Goal: Transaction & Acquisition: Book appointment/travel/reservation

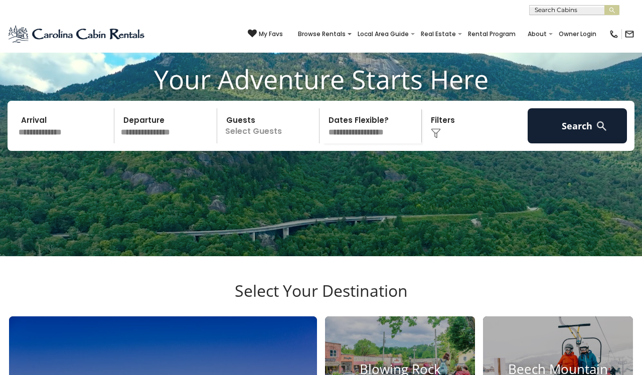
scroll to position [71, 0]
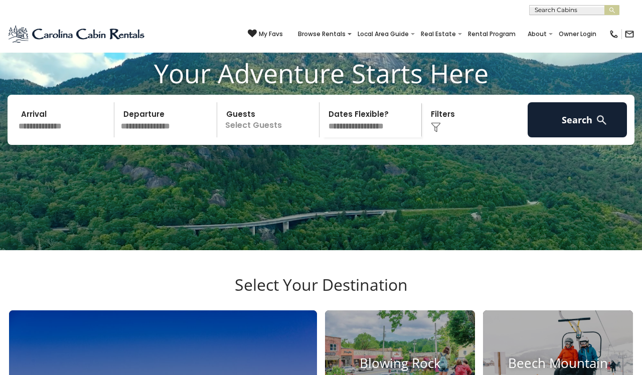
click at [437, 132] on img at bounding box center [436, 127] width 10 height 10
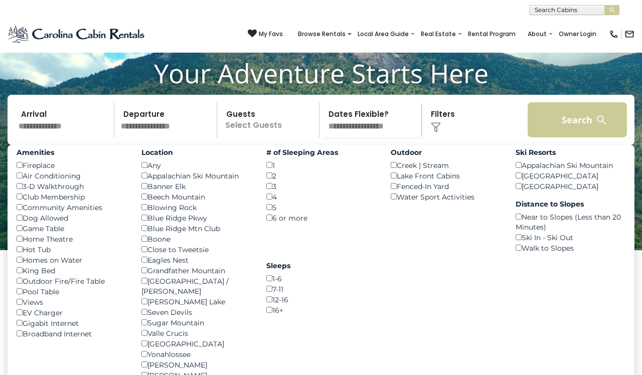
click at [569, 137] on button "Search" at bounding box center [577, 119] width 99 height 35
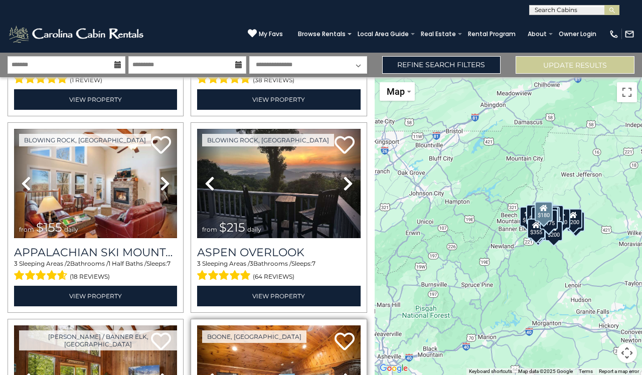
scroll to position [1361, 0]
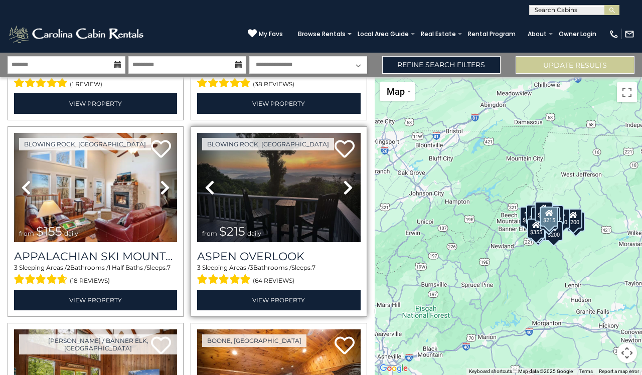
click at [291, 182] on img at bounding box center [278, 187] width 163 height 109
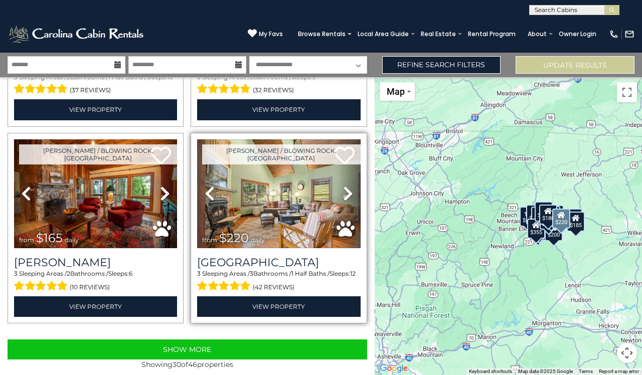
scroll to position [0, 0]
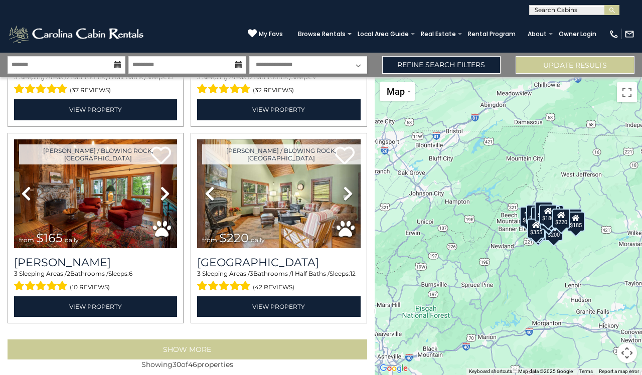
click at [215, 342] on button "Show More" at bounding box center [188, 350] width 360 height 20
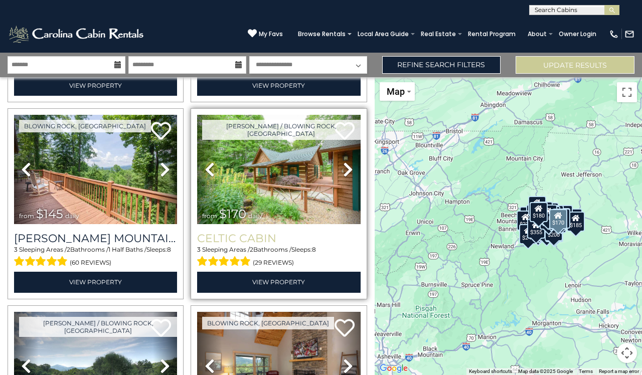
scroll to position [3348, 0]
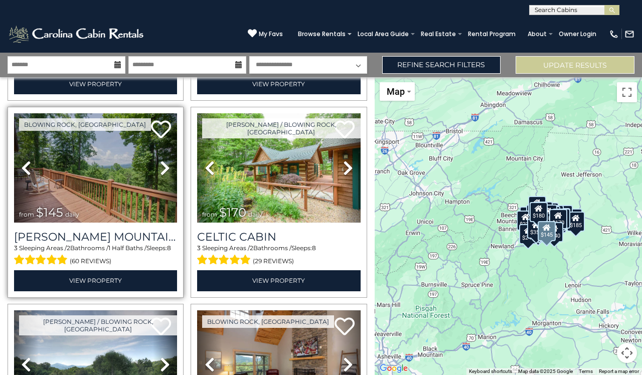
click at [106, 187] on img at bounding box center [95, 167] width 163 height 109
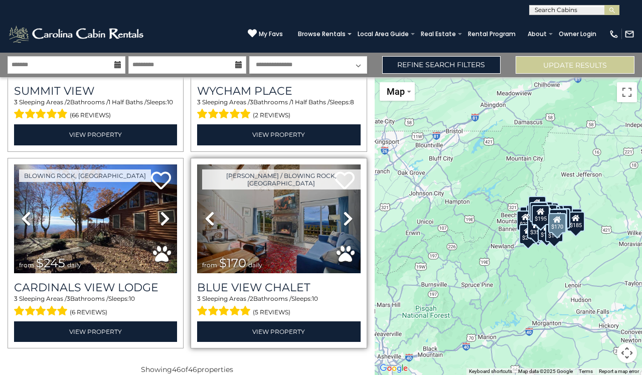
scroll to position [0, 0]
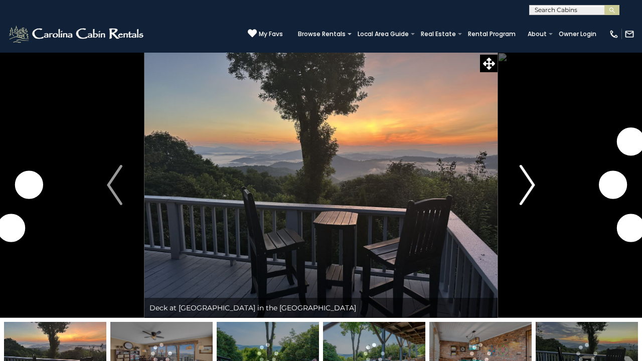
click at [533, 185] on img "Next" at bounding box center [527, 185] width 15 height 40
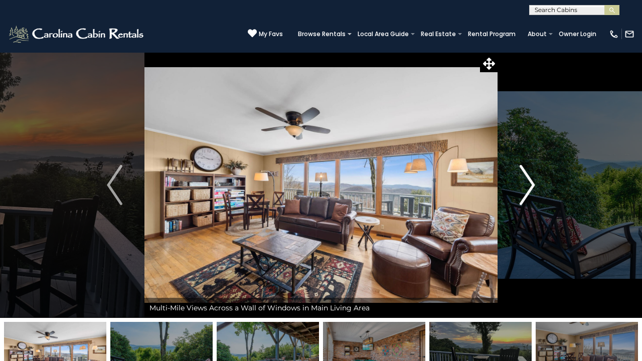
click at [533, 185] on img "Next" at bounding box center [527, 185] width 15 height 40
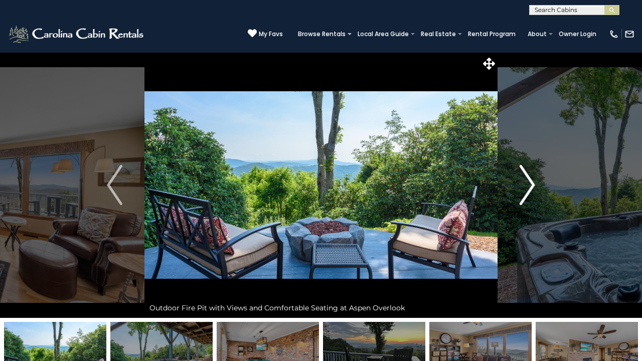
click at [533, 185] on img "Next" at bounding box center [527, 185] width 15 height 40
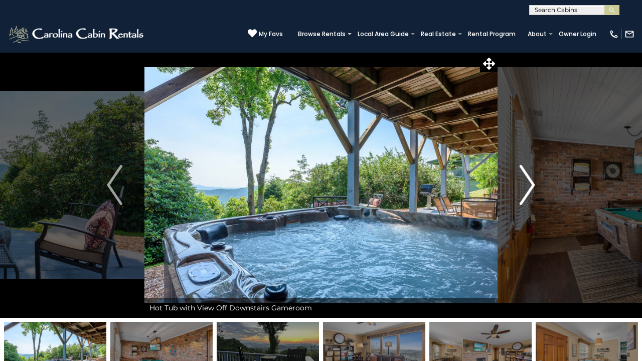
click at [533, 185] on img "Next" at bounding box center [527, 185] width 15 height 40
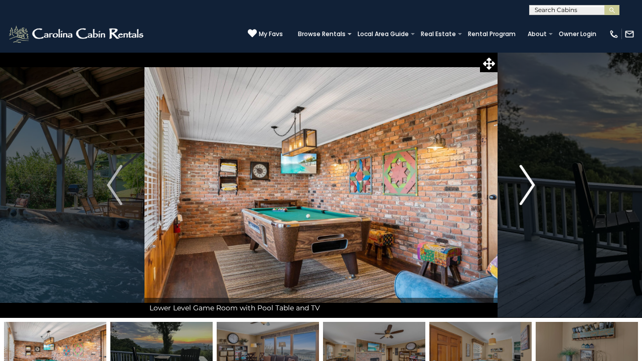
click at [533, 185] on img "Next" at bounding box center [527, 185] width 15 height 40
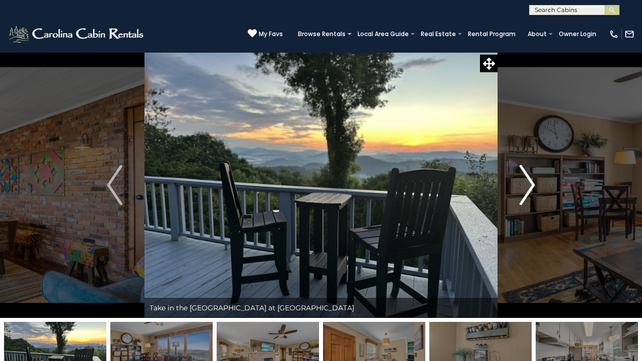
click at [533, 185] on img "Next" at bounding box center [527, 185] width 15 height 40
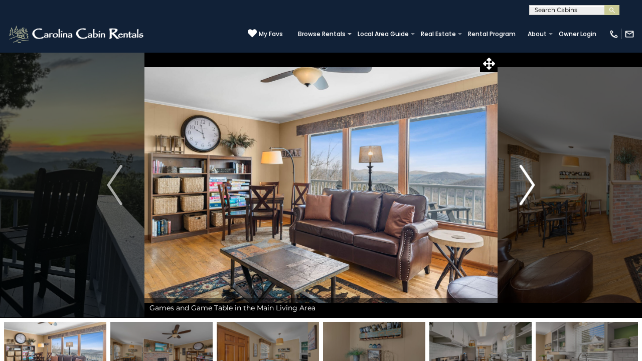
click at [533, 185] on img "Next" at bounding box center [527, 185] width 15 height 40
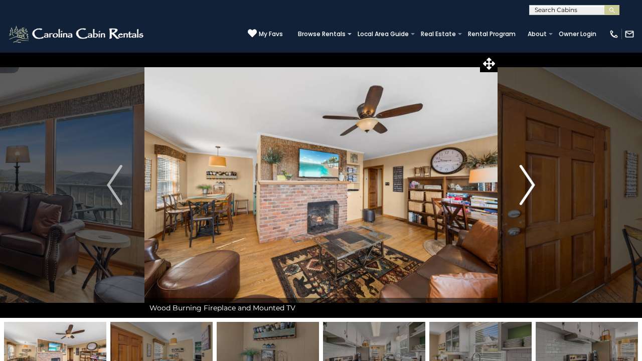
click at [533, 185] on img "Next" at bounding box center [527, 185] width 15 height 40
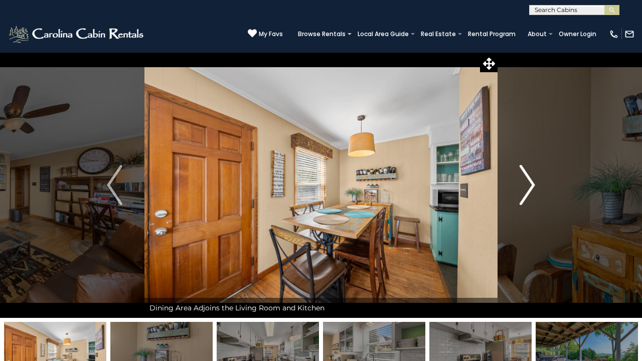
click at [533, 185] on img "Next" at bounding box center [527, 185] width 15 height 40
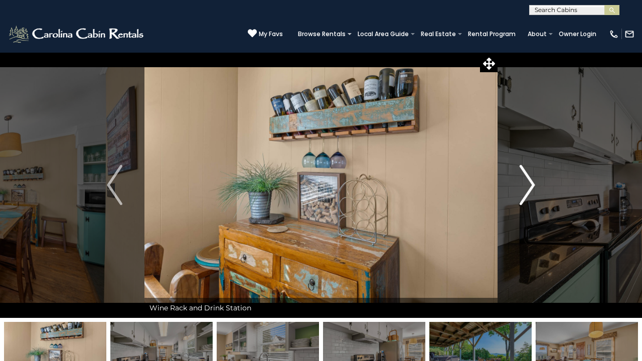
click at [533, 185] on img "Next" at bounding box center [527, 185] width 15 height 40
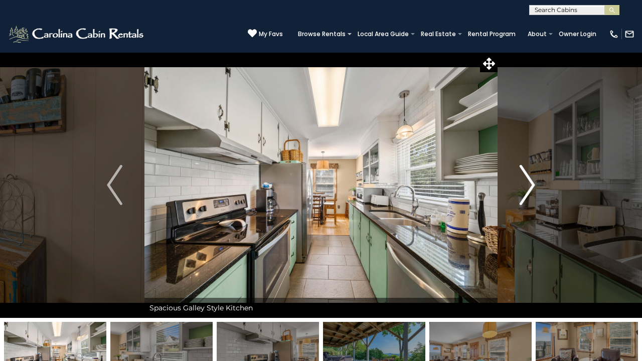
click at [533, 185] on img "Next" at bounding box center [527, 185] width 15 height 40
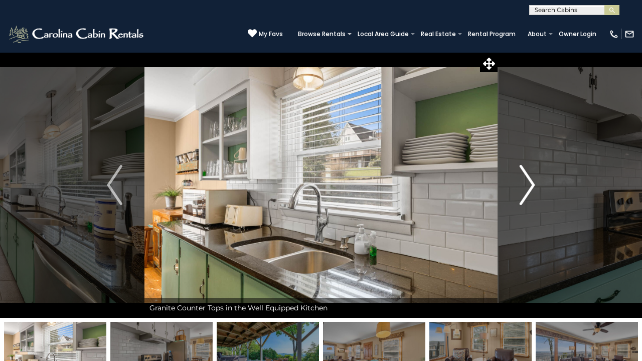
click at [533, 185] on img "Next" at bounding box center [527, 185] width 15 height 40
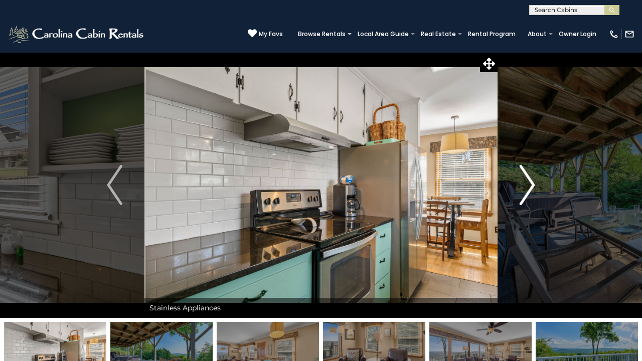
click at [533, 185] on img "Next" at bounding box center [527, 185] width 15 height 40
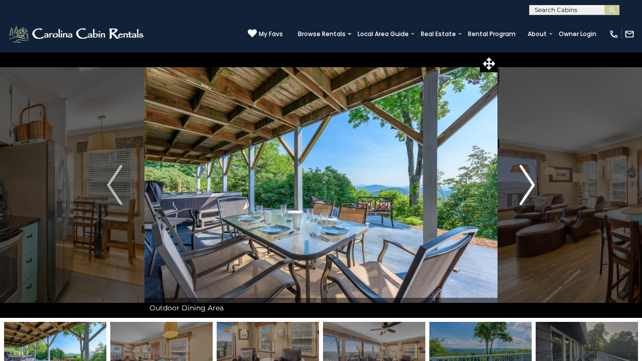
click at [533, 185] on img "Next" at bounding box center [527, 185] width 15 height 40
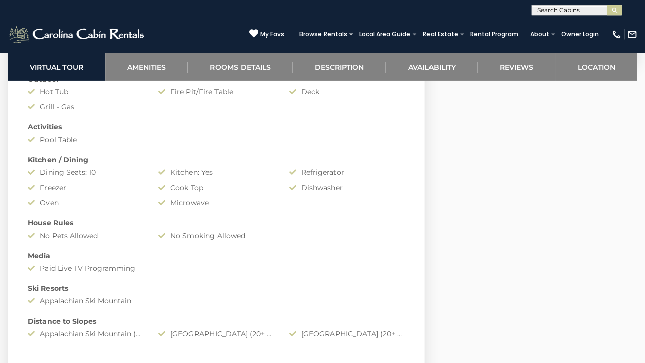
scroll to position [831, 0]
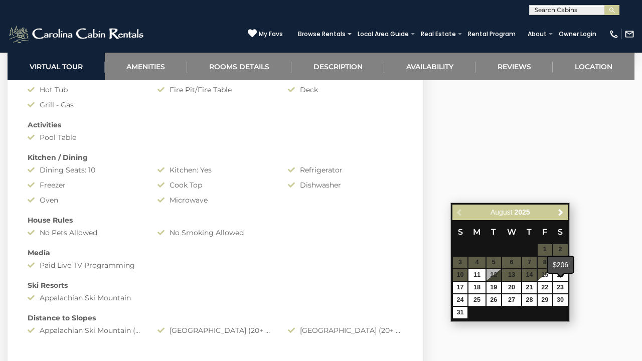
click at [561, 276] on span at bounding box center [561, 274] width 8 height 4
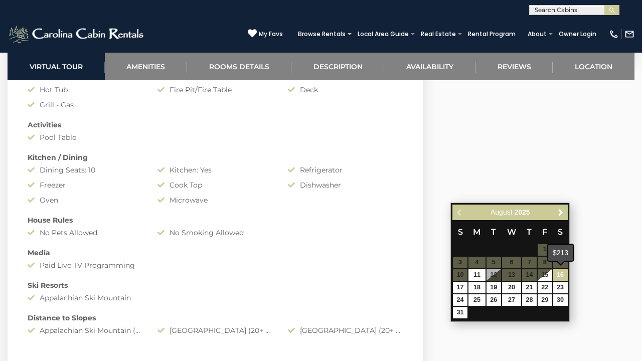
click at [560, 274] on link "16" at bounding box center [560, 275] width 15 height 12
type input "**********"
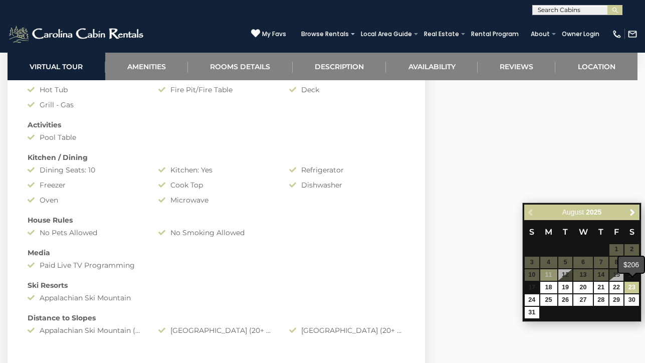
click at [634, 287] on link "23" at bounding box center [632, 288] width 15 height 12
type input "**********"
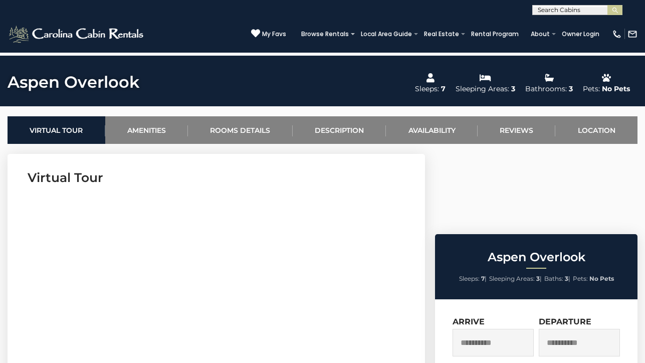
scroll to position [327, 0]
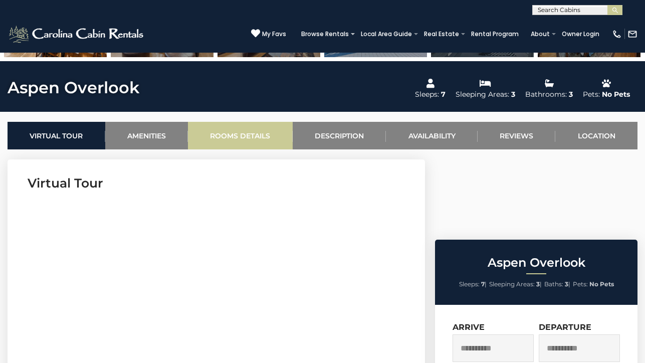
click at [245, 138] on link "Rooms Details" at bounding box center [240, 136] width 105 height 28
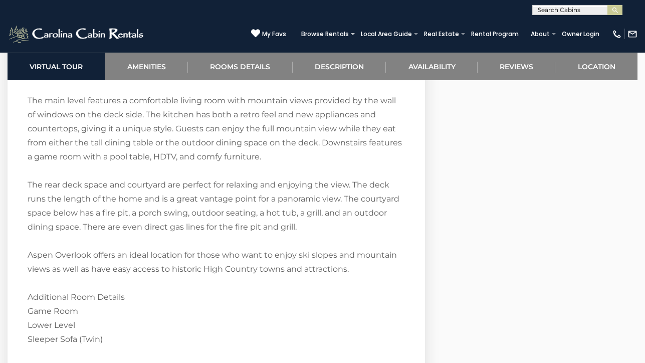
scroll to position [1537, 0]
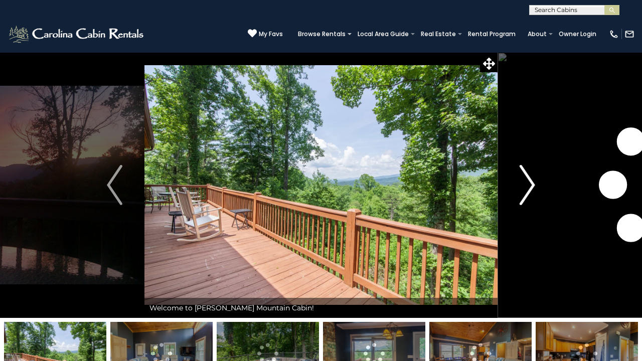
click at [532, 182] on img "Next" at bounding box center [527, 185] width 15 height 40
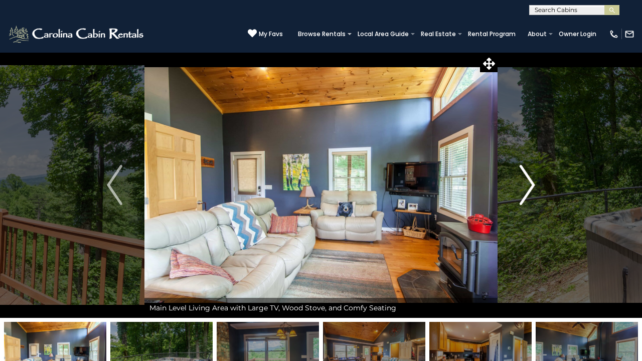
click at [532, 182] on img "Next" at bounding box center [527, 185] width 15 height 40
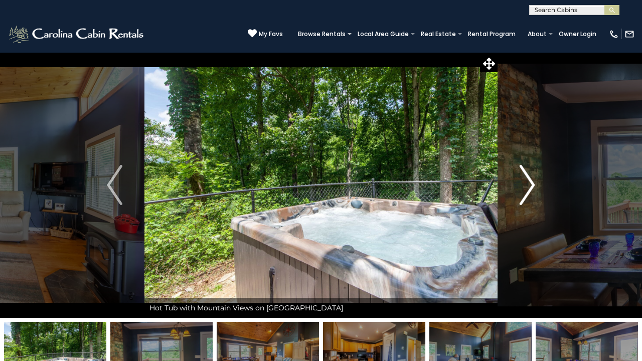
click at [532, 182] on img "Next" at bounding box center [527, 185] width 15 height 40
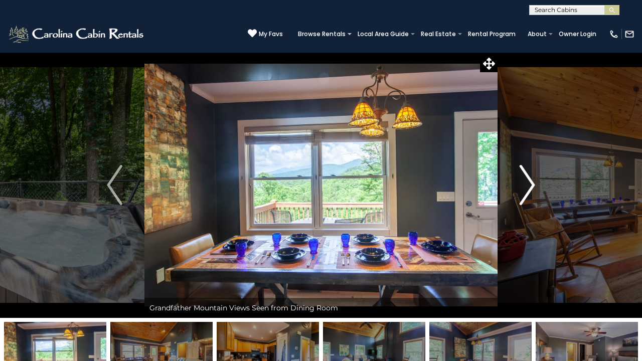
click at [532, 182] on img "Next" at bounding box center [527, 185] width 15 height 40
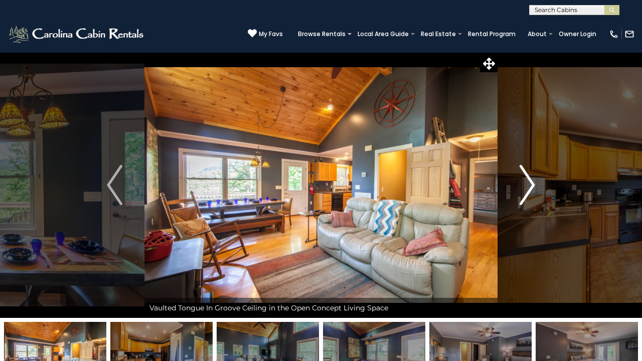
click at [532, 182] on img "Next" at bounding box center [527, 185] width 15 height 40
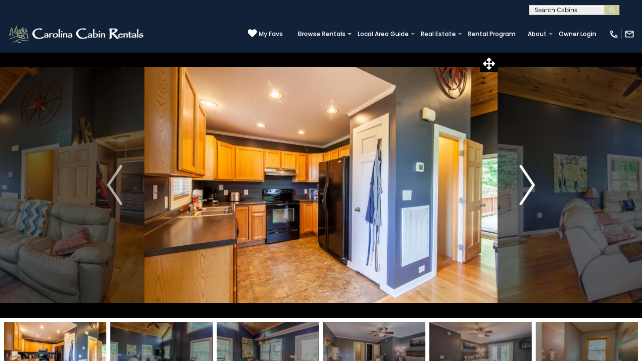
click at [532, 182] on img "Next" at bounding box center [527, 185] width 15 height 40
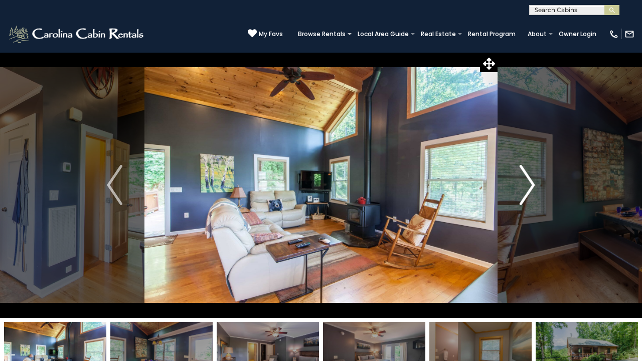
click at [532, 182] on img "Next" at bounding box center [527, 185] width 15 height 40
